Goal: Task Accomplishment & Management: Use online tool/utility

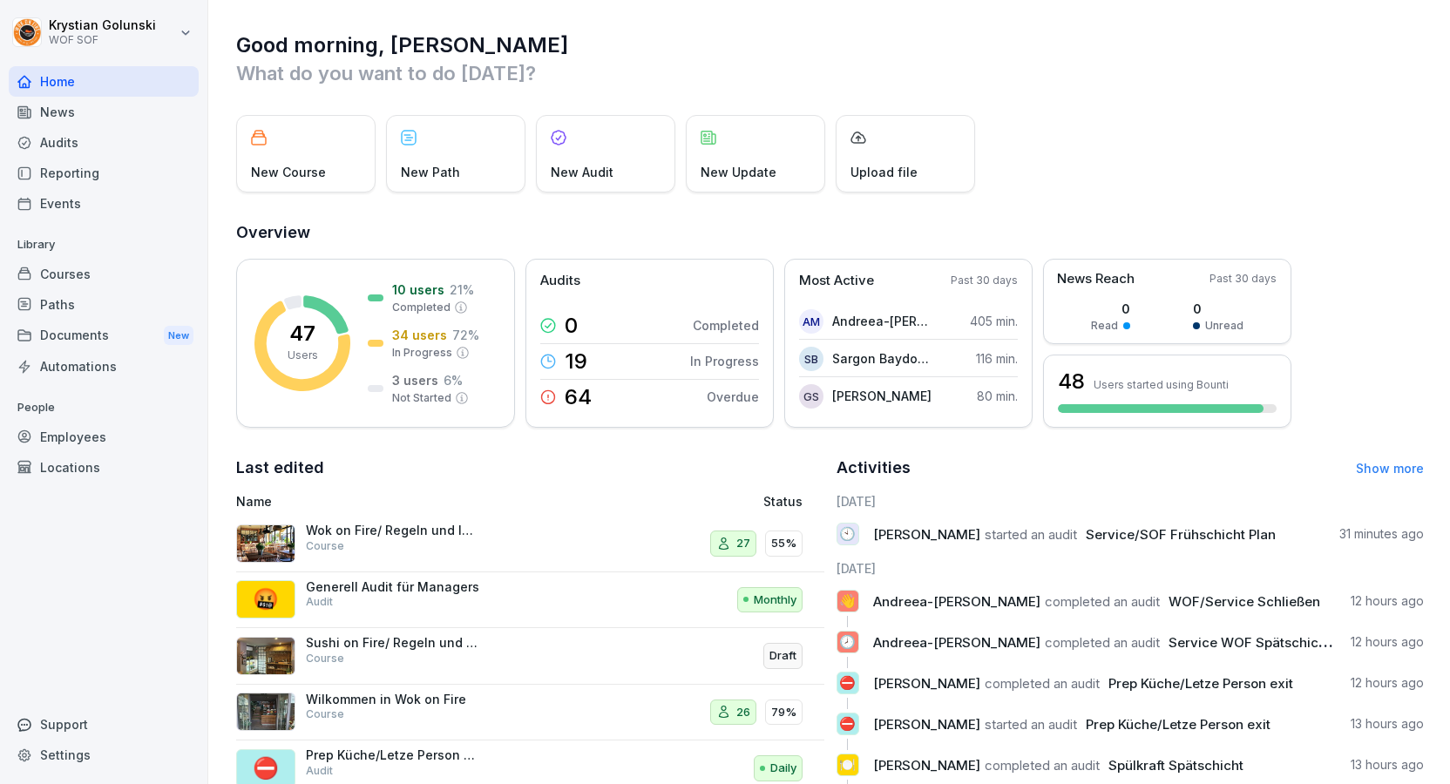
click at [87, 137] on div "Audits" at bounding box center [104, 142] width 190 height 30
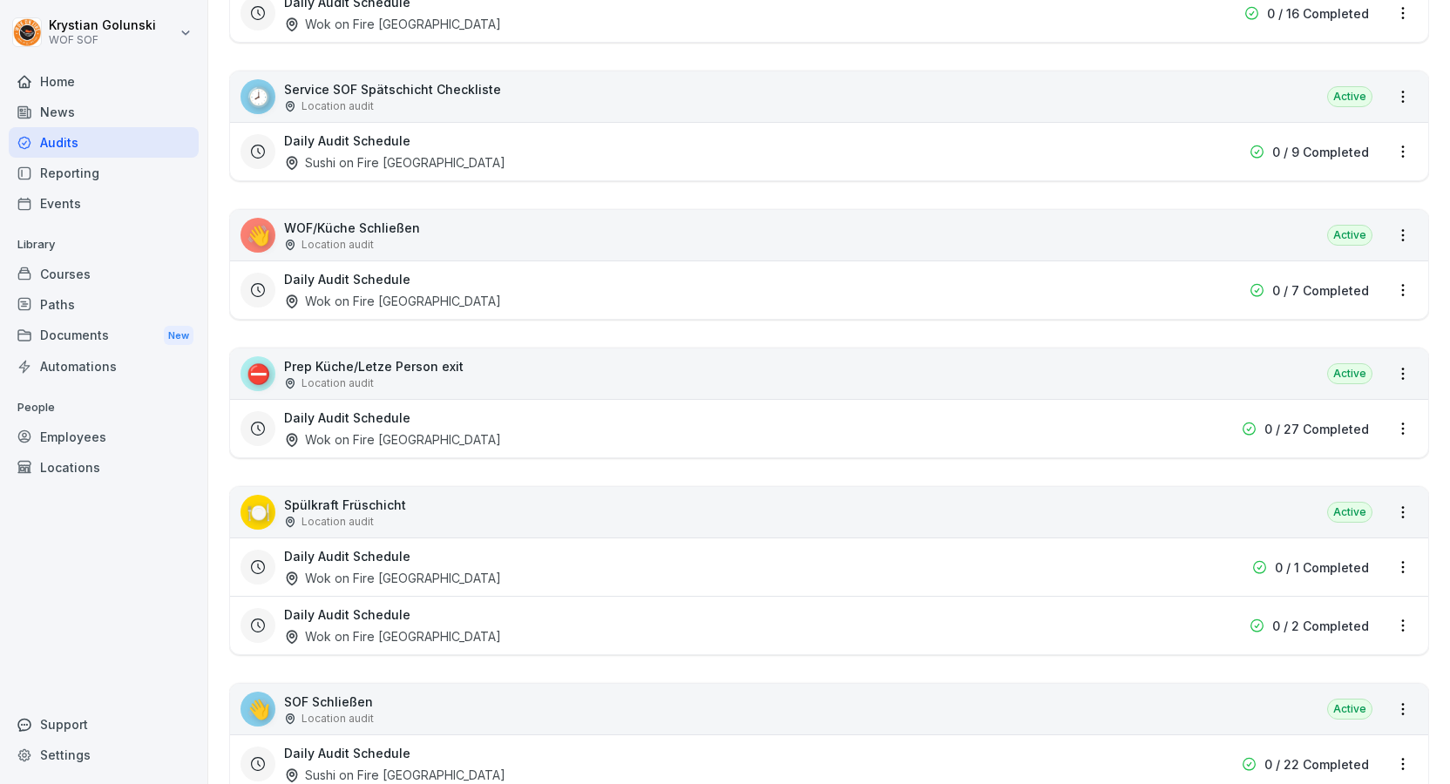
scroll to position [807, 0]
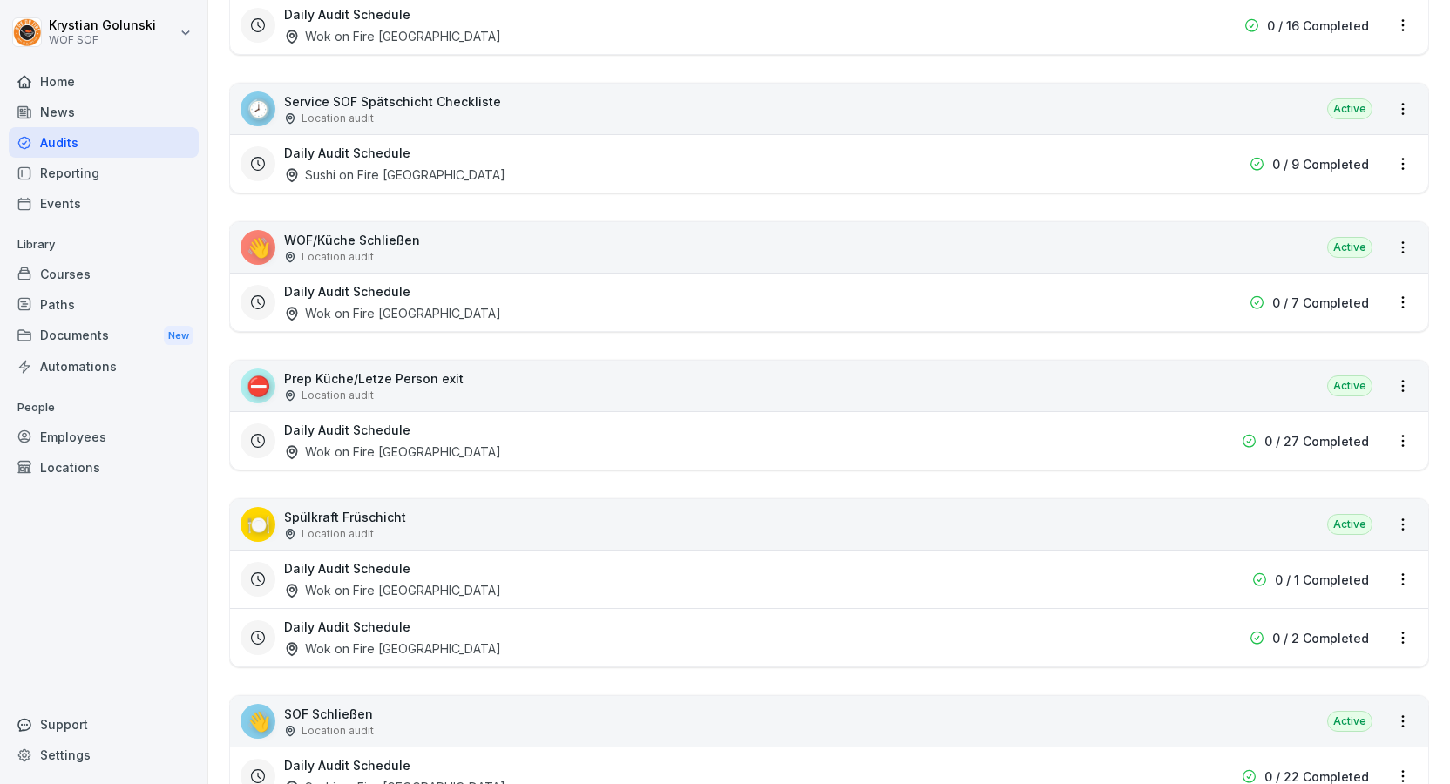
click at [1380, 385] on div "⛔ Prep Küche/Letze Person exit Location audit Active" at bounding box center [829, 386] width 1198 height 51
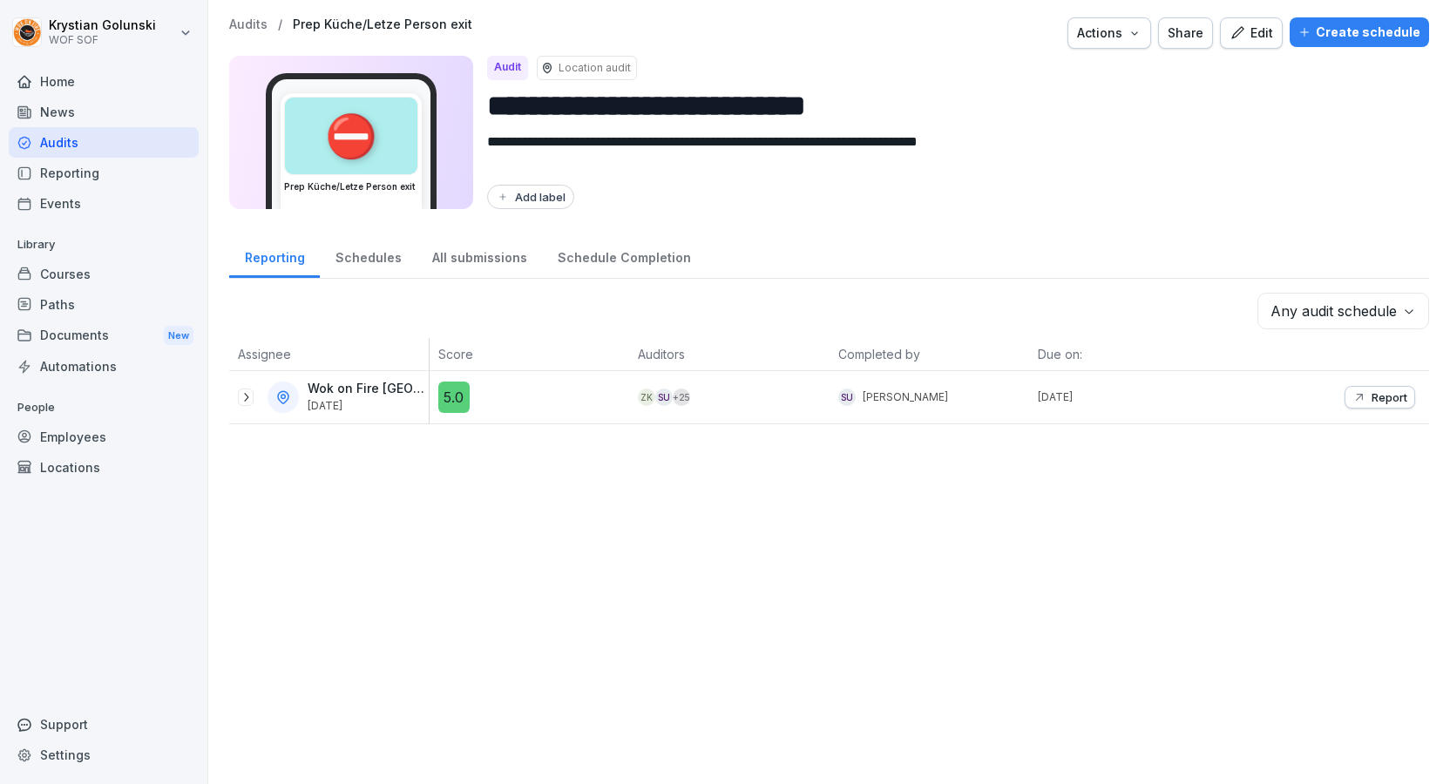
click at [1402, 386] on button "Report" at bounding box center [1379, 397] width 71 height 23
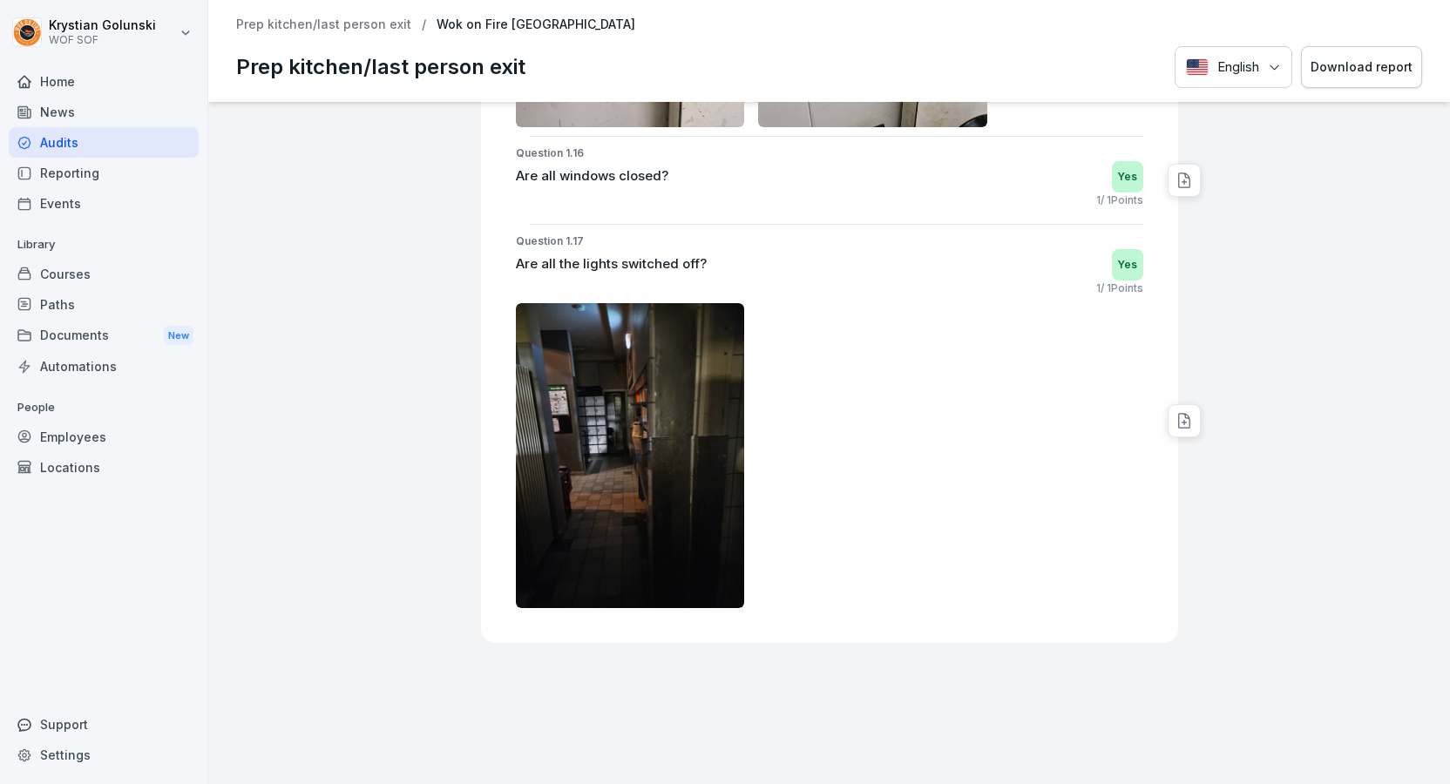
scroll to position [5587, 0]
